Goal: Check status: Check status

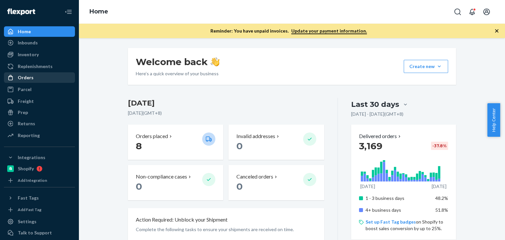
click at [33, 78] on div "Orders" at bounding box center [40, 77] width 70 height 9
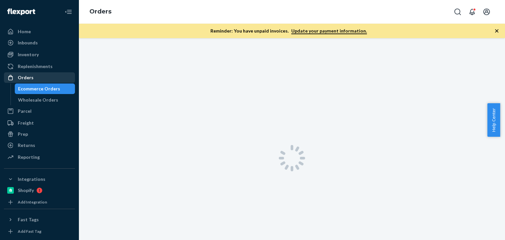
click at [33, 78] on div "Orders" at bounding box center [40, 77] width 70 height 9
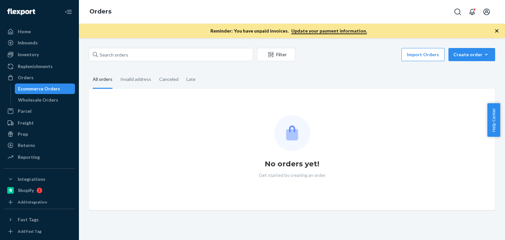
click at [497, 29] on icon "button" at bounding box center [497, 31] width 7 height 7
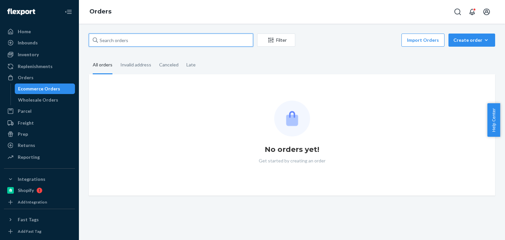
click at [156, 37] on input "text" at bounding box center [171, 40] width 164 height 13
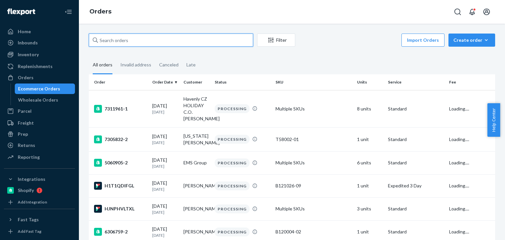
paste input "Matthew Hussey"
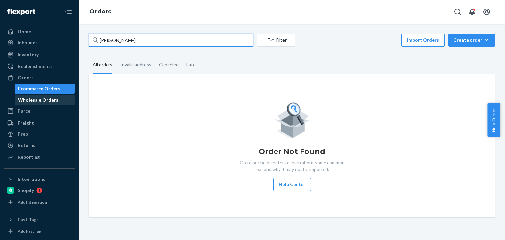
type input "Matthew Hussey"
click at [40, 102] on div "Wholesale Orders" at bounding box center [38, 100] width 40 height 7
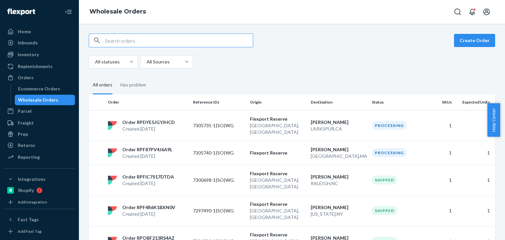
click at [133, 44] on input "text" at bounding box center [179, 40] width 148 height 13
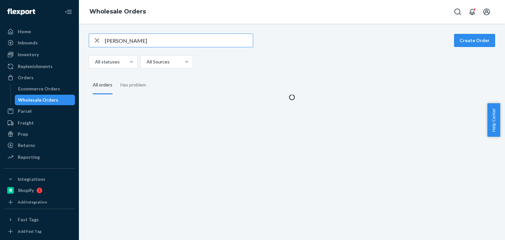
type input "Matthew Hussey"
click at [312, 71] on div "Matthew Hussey Create Order All statuses All Sources All orders Has problem" at bounding box center [292, 67] width 417 height 67
